Goal: Task Accomplishment & Management: Use online tool/utility

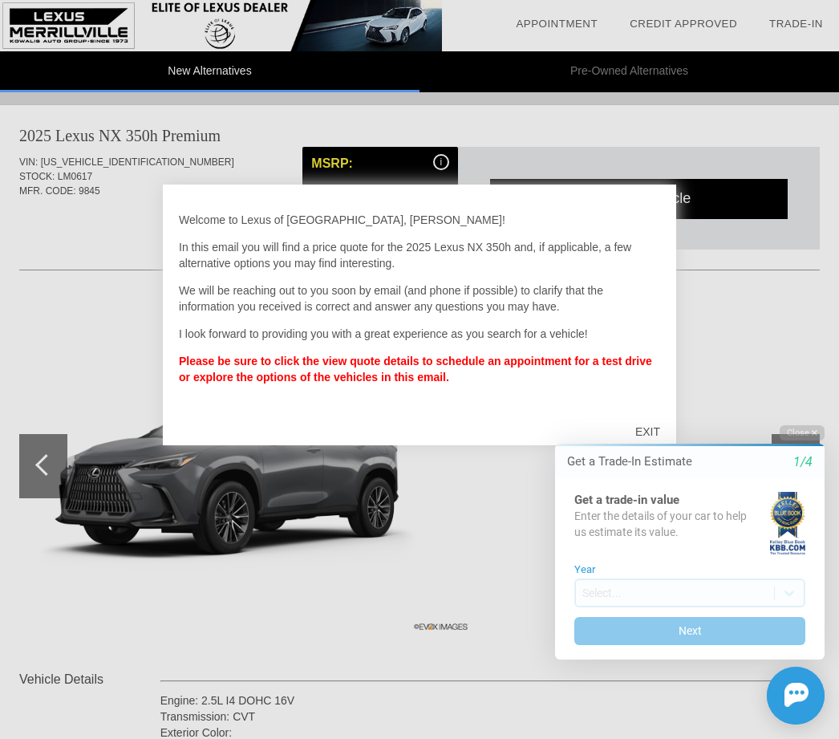
click at [646, 433] on div "Close Get a Trade-In Estimate 1/4 Get a trade-in value Enter the details of you…" at bounding box center [680, 574] width 289 height 299
click at [655, 439] on div "Close Get a Trade-In Estimate 1/4 Get a trade-in value Enter the details of you…" at bounding box center [680, 574] width 289 height 299
click at [659, 431] on div "Close Get a Trade-In Estimate 1/4 Get a trade-in value Enter the details of you…" at bounding box center [680, 574] width 289 height 299
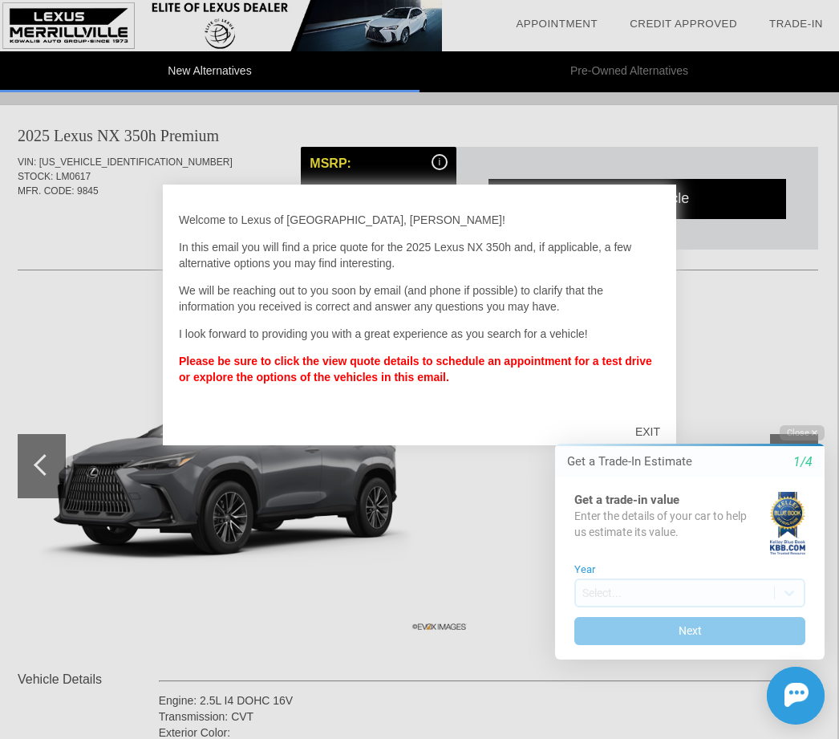
click at [652, 427] on div "Close Get a Trade-In Estimate 1/4 Get a trade-in value Enter the details of you…" at bounding box center [680, 574] width 289 height 299
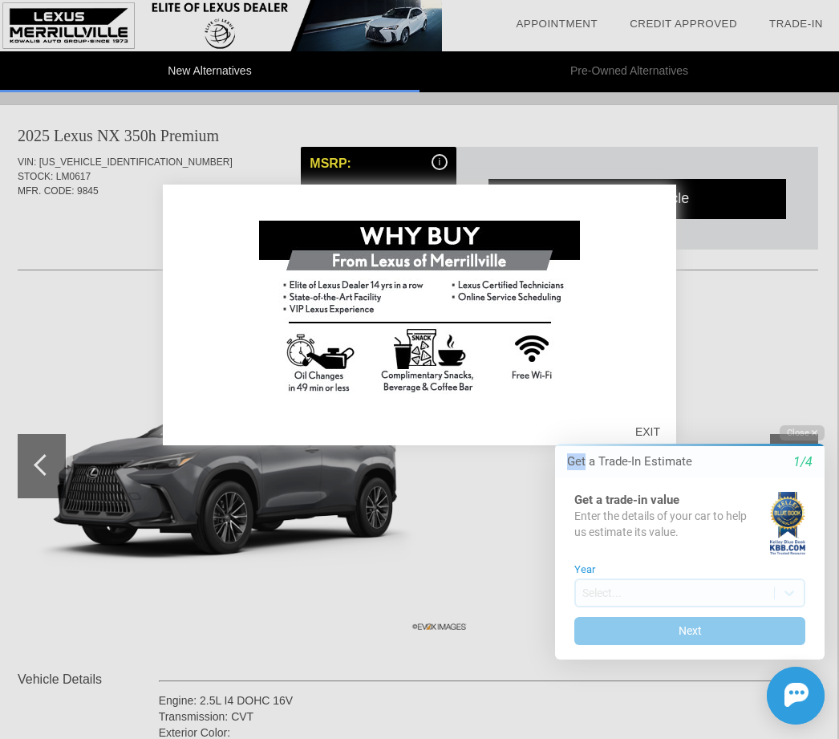
scroll to position [203, 0]
click at [654, 412] on html "Welcome! Get a Trade-In Estimate 1/4 Get a trade-in value Enter the details of …" at bounding box center [680, 412] width 318 height 0
click at [657, 432] on div "Close Get a Trade-In Estimate 1/4 Get a trade-in value Enter the details of you…" at bounding box center [680, 574] width 289 height 299
click at [654, 432] on div "Close Get a Trade-In Estimate 1/4 Get a trade-in value Enter the details of you…" at bounding box center [680, 574] width 289 height 299
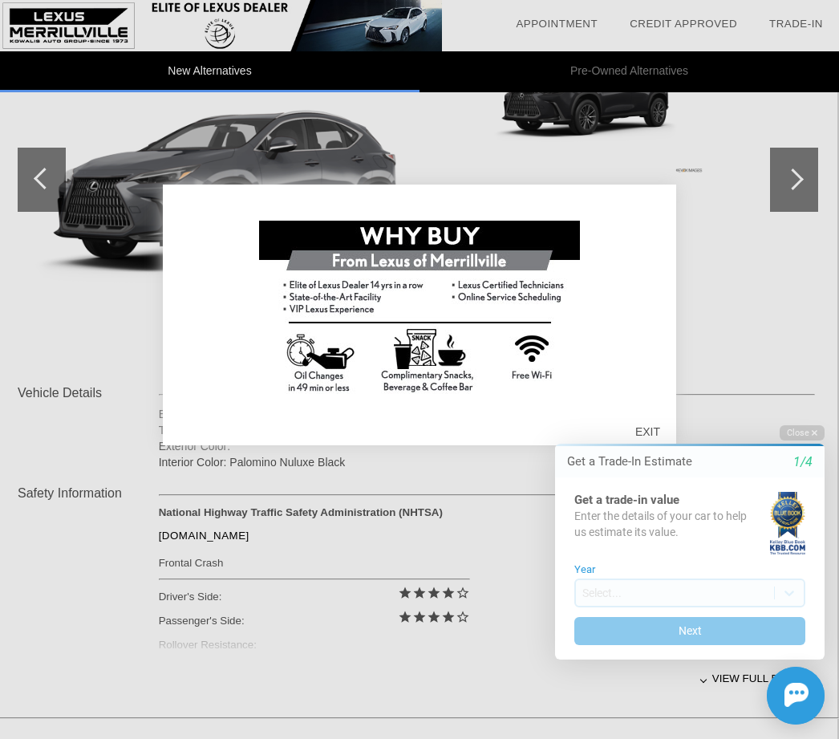
scroll to position [289, 2]
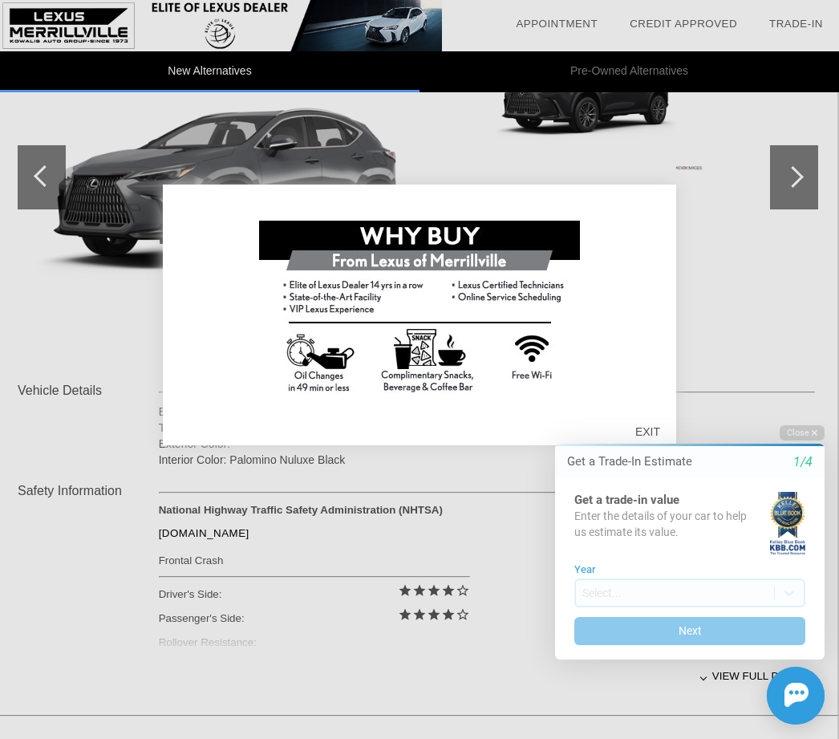
click at [662, 444] on div "EXIT" at bounding box center [647, 431] width 57 height 48
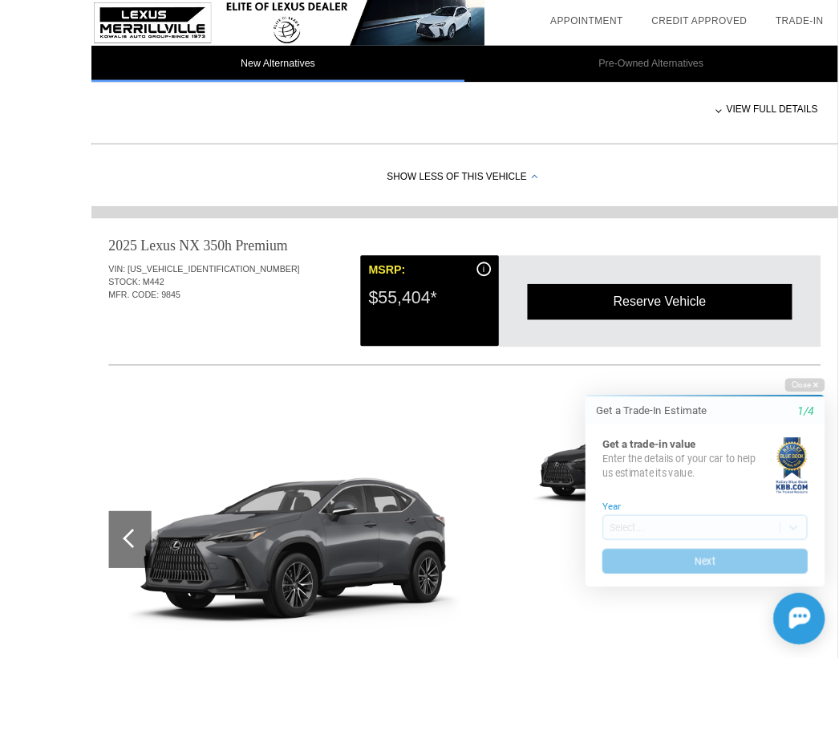
scroll to position [973, 0]
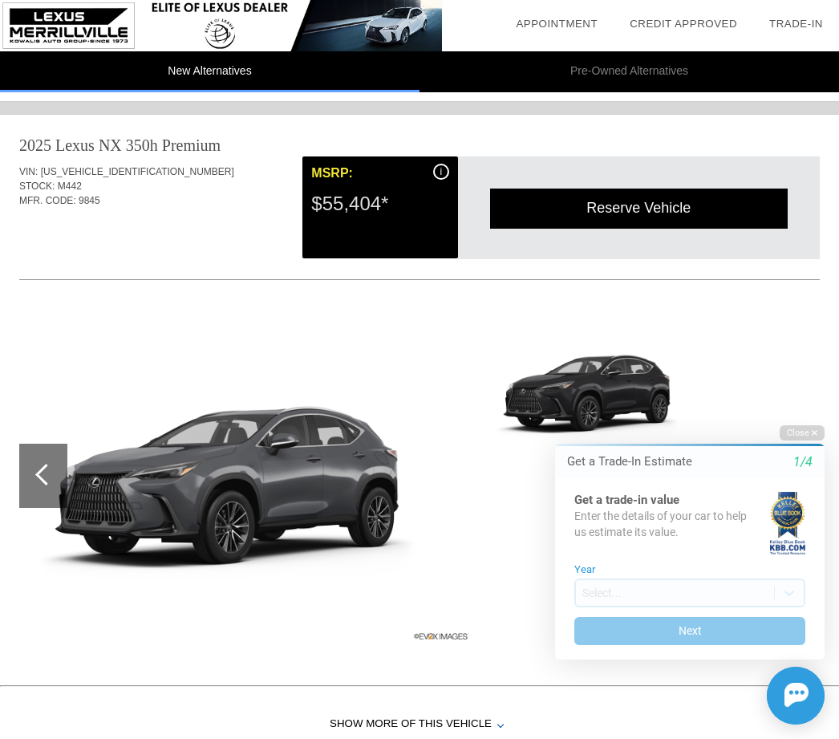
click at [44, 492] on div at bounding box center [43, 475] width 48 height 64
click at [43, 498] on div at bounding box center [43, 475] width 48 height 64
click at [38, 498] on div at bounding box center [43, 475] width 48 height 64
click at [806, 428] on button "Close" at bounding box center [802, 432] width 45 height 15
click at [818, 412] on html "Welcome! Get a Trade-In Estimate 1/4 Get a trade-in value Enter the details of …" at bounding box center [680, 412] width 318 height 0
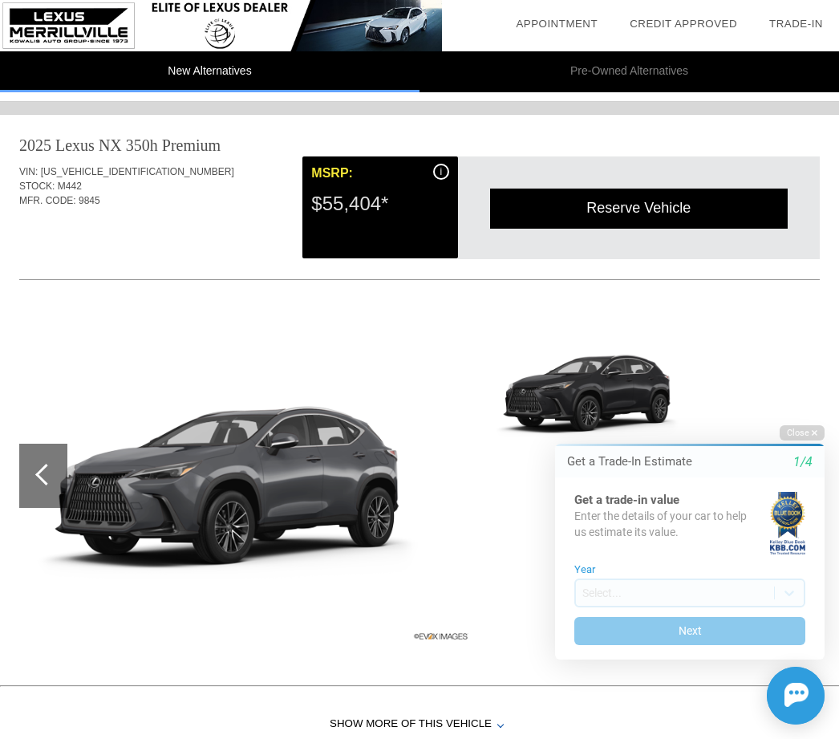
click at [813, 427] on button "Close" at bounding box center [802, 432] width 45 height 15
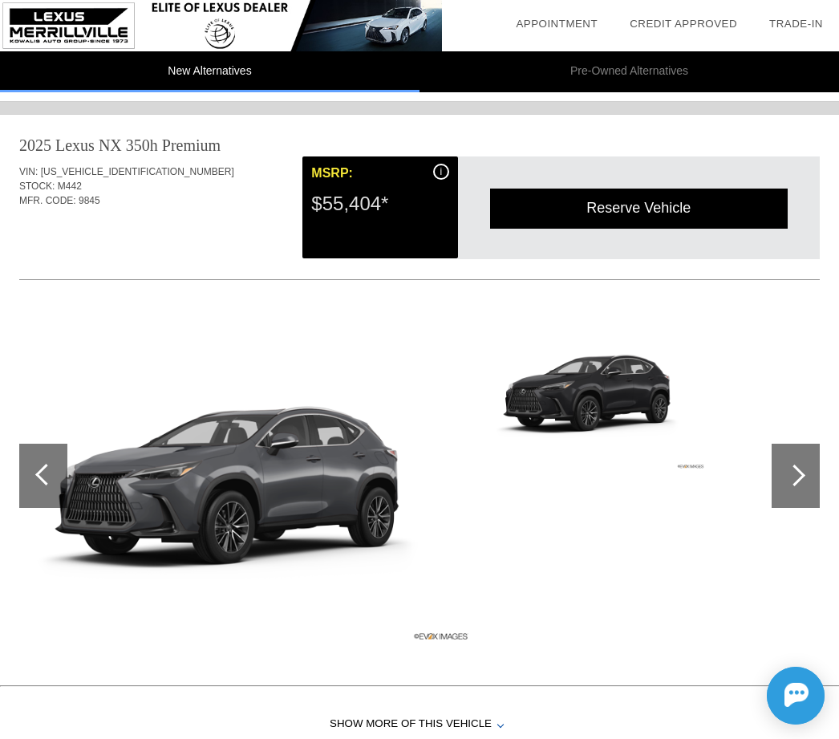
click at [39, 492] on div at bounding box center [43, 475] width 48 height 64
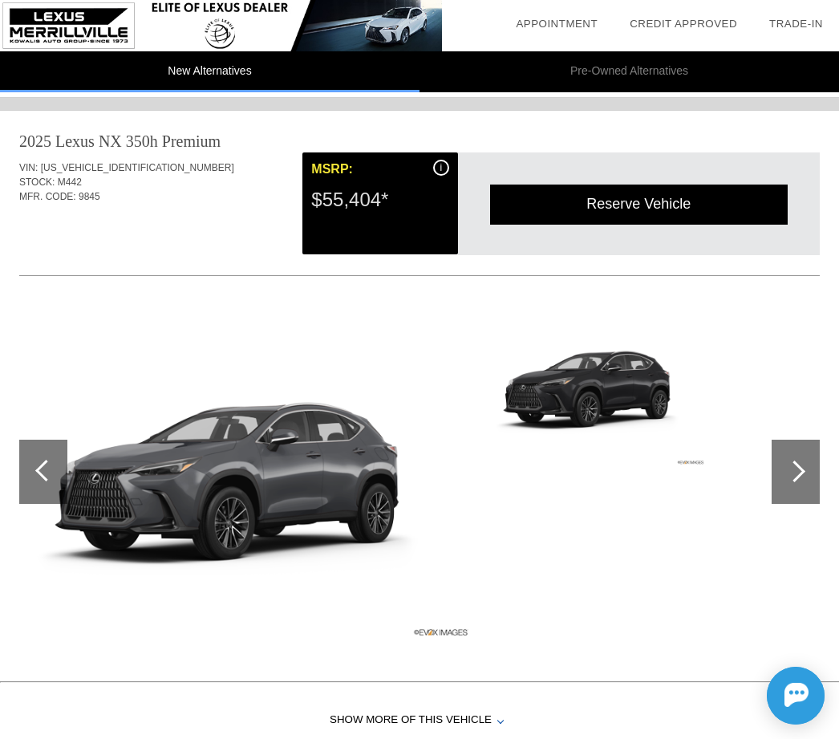
scroll to position [980, 0]
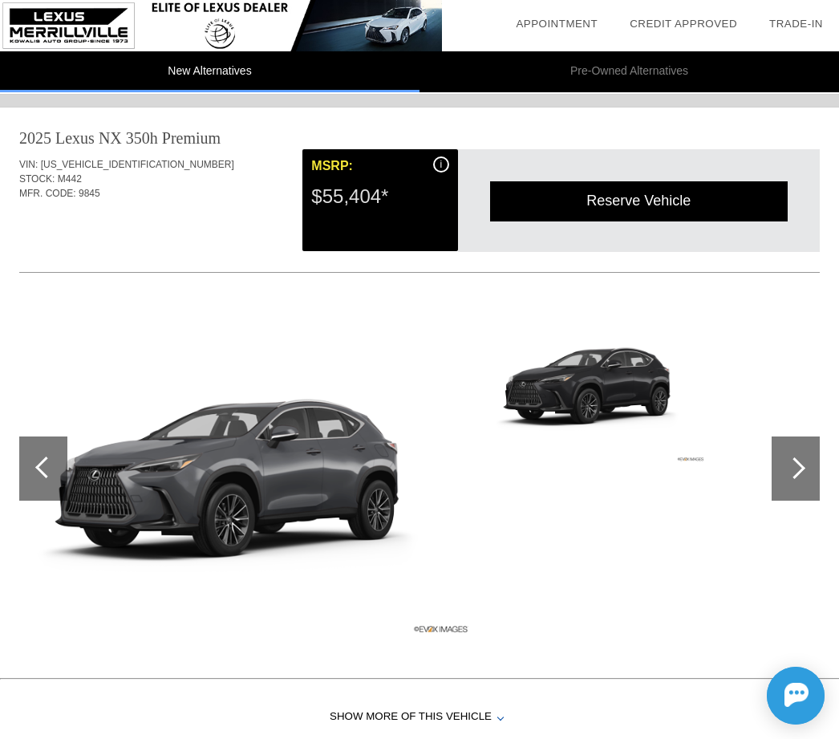
click at [422, 720] on div "Show More of this Vehicle" at bounding box center [419, 717] width 839 height 64
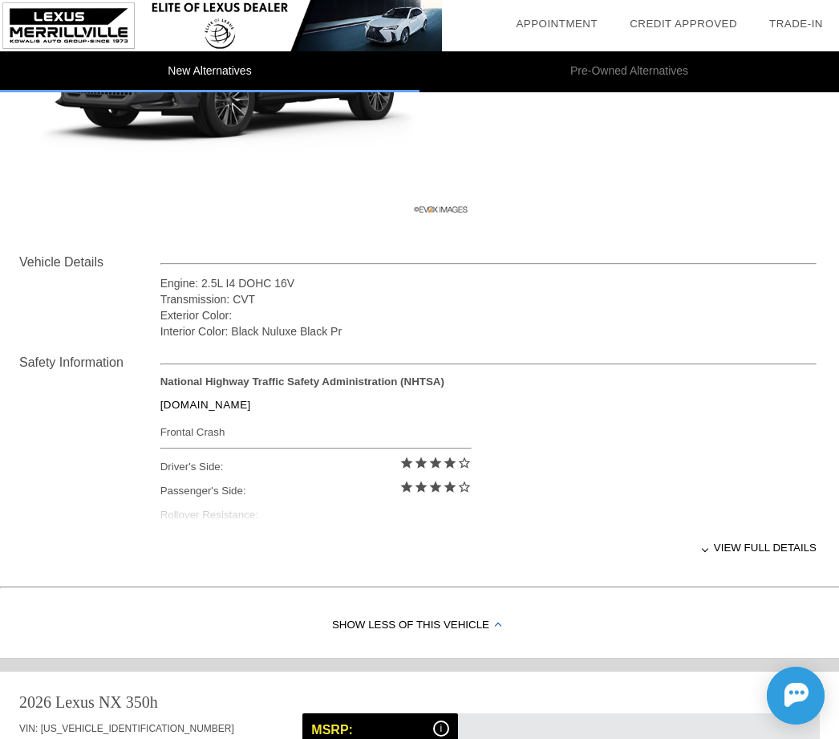
scroll to position [1409, 0]
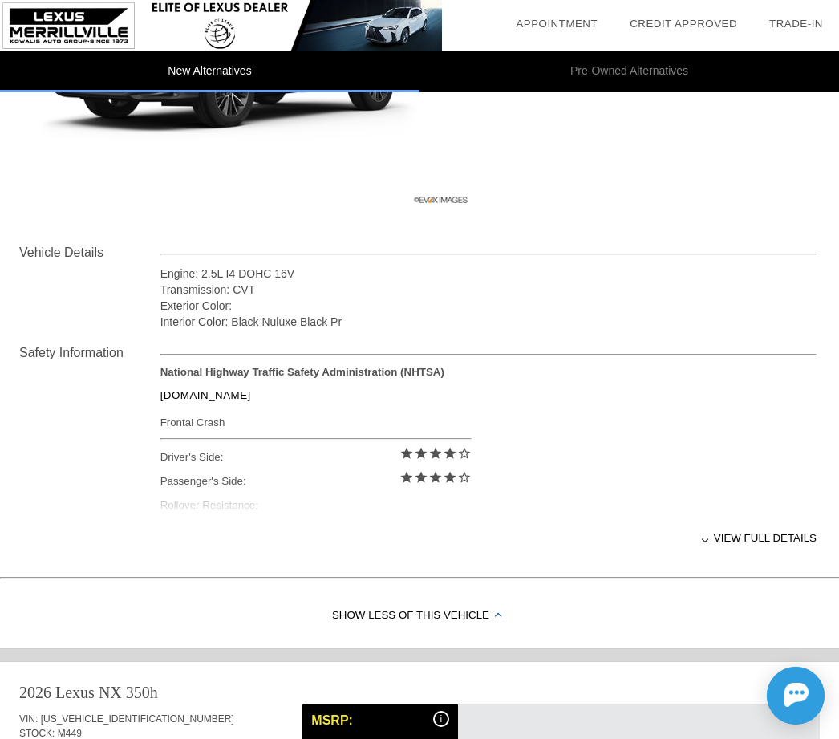
click at [435, 638] on div "Show Less of this Vehicle" at bounding box center [419, 616] width 839 height 64
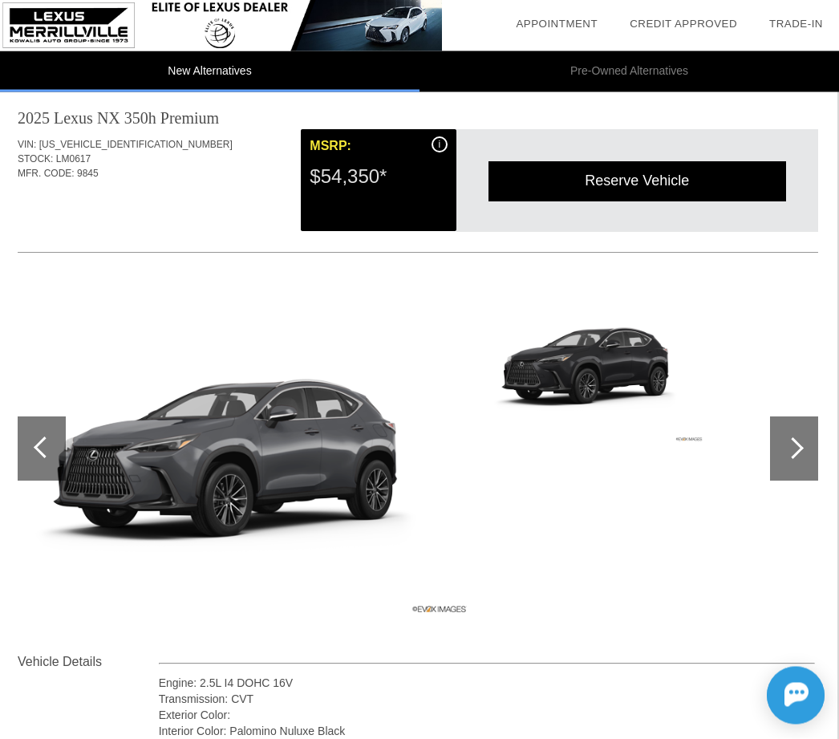
scroll to position [0, 2]
